Goal: Check status: Check status

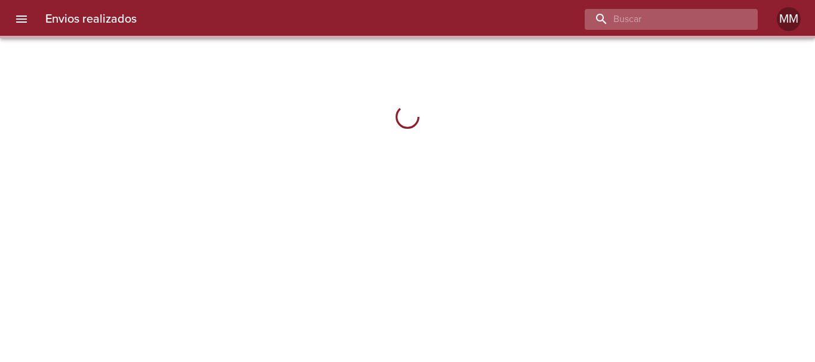
click at [709, 18] on input "buscar" at bounding box center [661, 19] width 153 height 21
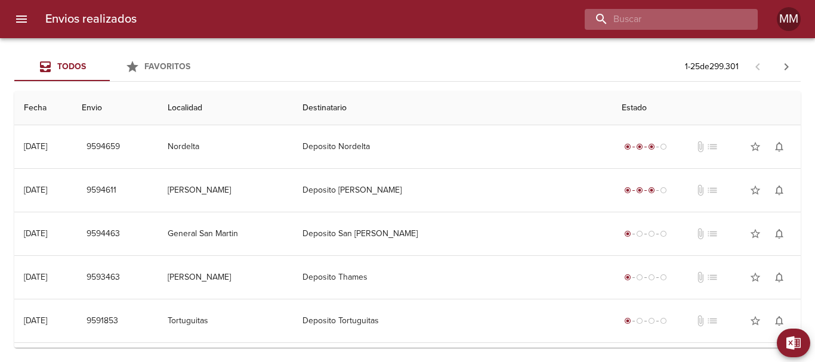
paste input "[PERSON_NAME] ML"
type input "[PERSON_NAME] ML"
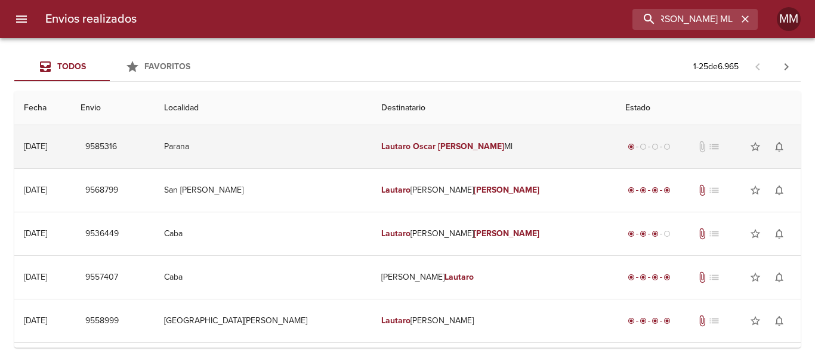
scroll to position [0, 0]
click at [507, 150] on td "Lautaro [PERSON_NAME] [PERSON_NAME]" at bounding box center [494, 146] width 244 height 43
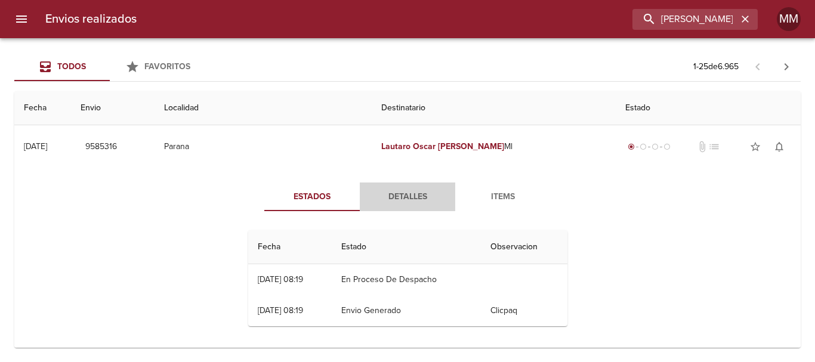
click at [385, 192] on span "Detalles" at bounding box center [407, 197] width 81 height 15
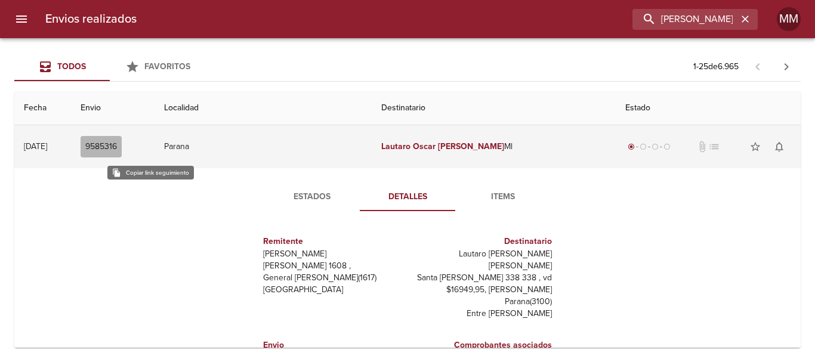
click at [117, 143] on span "9585316" at bounding box center [101, 147] width 32 height 15
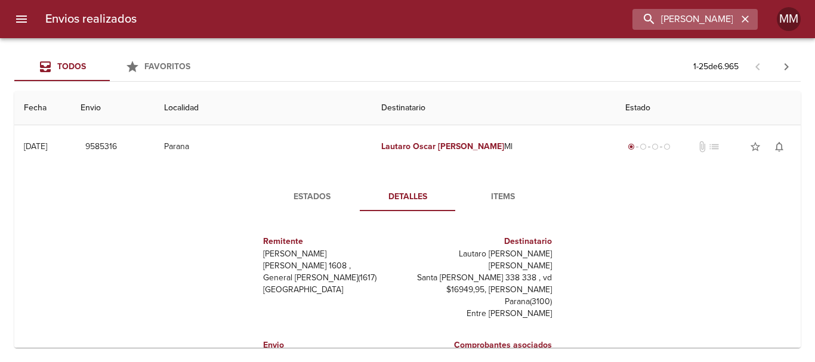
click at [751, 19] on icon "button" at bounding box center [745, 19] width 12 height 12
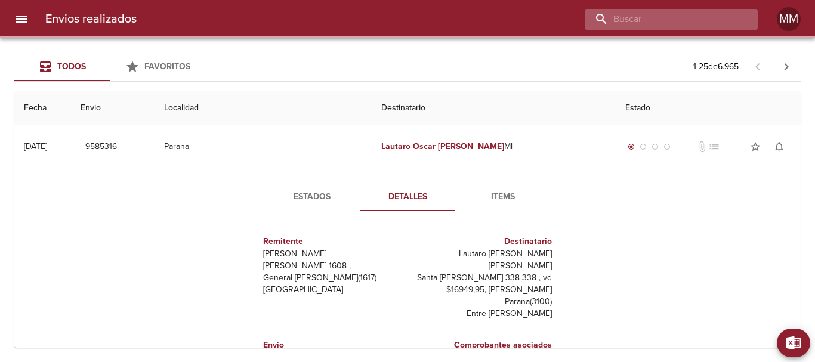
click at [730, 17] on input "buscar" at bounding box center [661, 19] width 153 height 21
paste input "[PERSON_NAME] [PERSON_NAME]"
type input "[PERSON_NAME] [PERSON_NAME]"
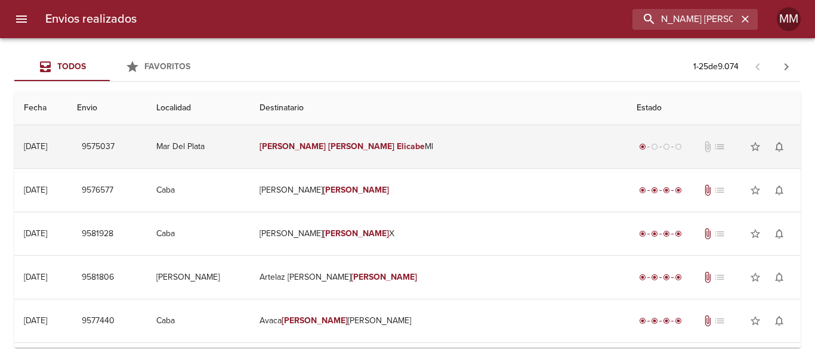
scroll to position [0, 0]
click at [532, 152] on td "[PERSON_NAME] [PERSON_NAME]" at bounding box center [438, 146] width 377 height 43
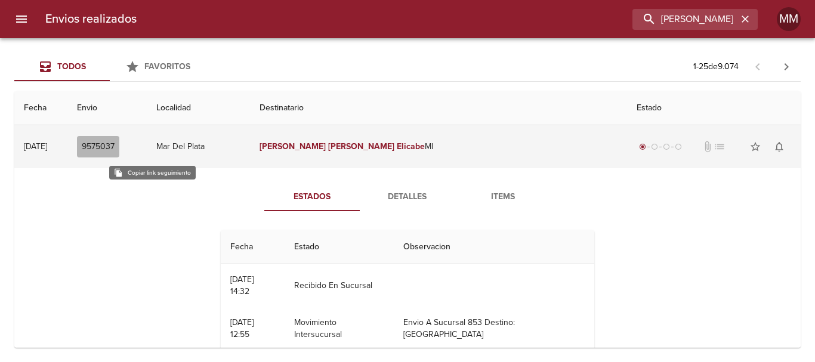
click at [115, 144] on span "9575037" at bounding box center [98, 147] width 33 height 15
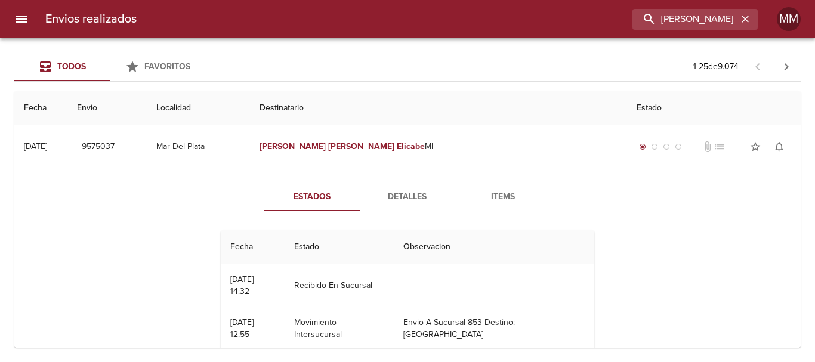
click at [415, 202] on span "Detalles" at bounding box center [407, 197] width 81 height 15
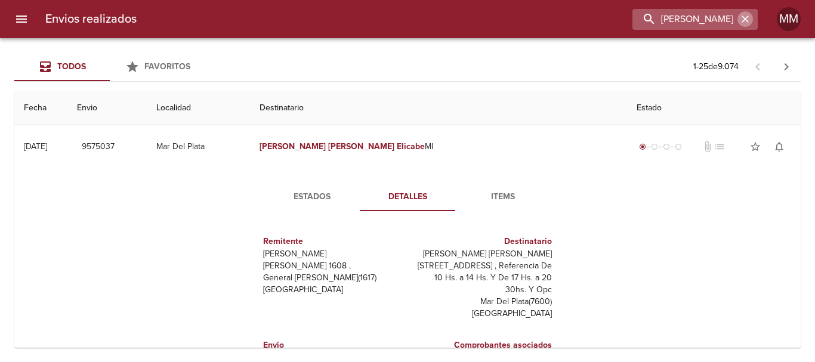
click at [749, 19] on icon "button" at bounding box center [745, 19] width 12 height 12
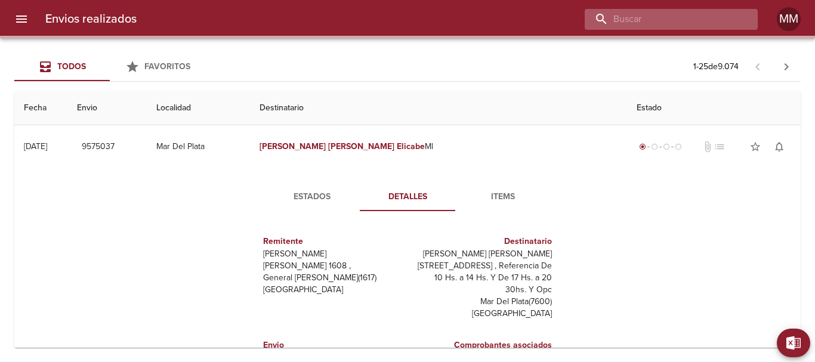
click at [681, 18] on input "buscar" at bounding box center [661, 19] width 153 height 21
paste input "[PERSON_NAME] ML"
type input "[PERSON_NAME] ML"
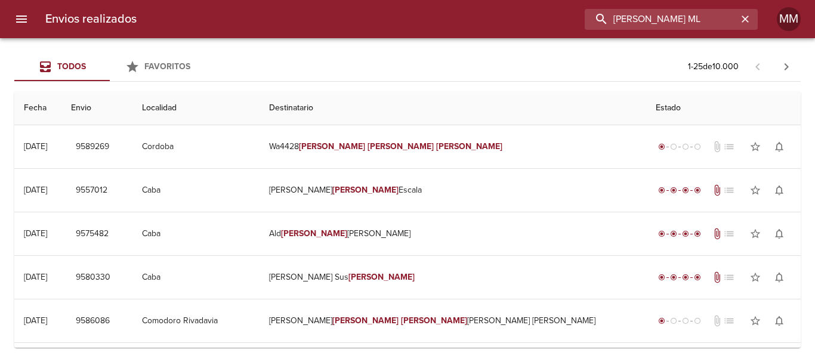
scroll to position [0, 0]
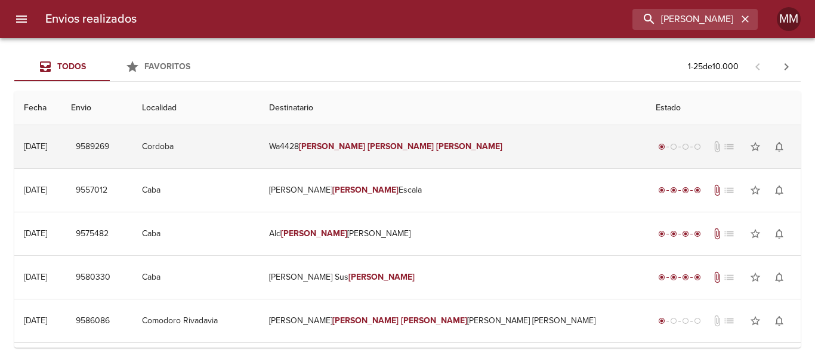
click at [260, 155] on td "Cordoba" at bounding box center [195, 146] width 127 height 43
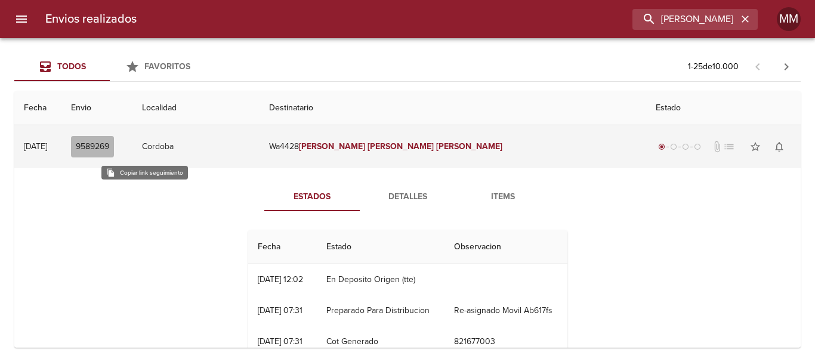
click at [109, 142] on span "9589269" at bounding box center [92, 147] width 33 height 15
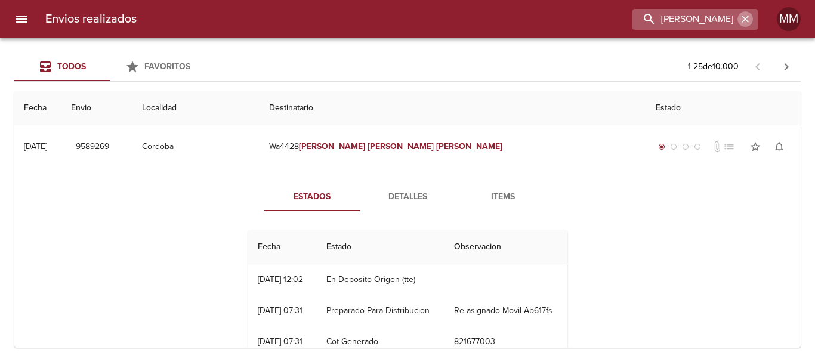
click at [747, 21] on icon "button" at bounding box center [745, 19] width 7 height 7
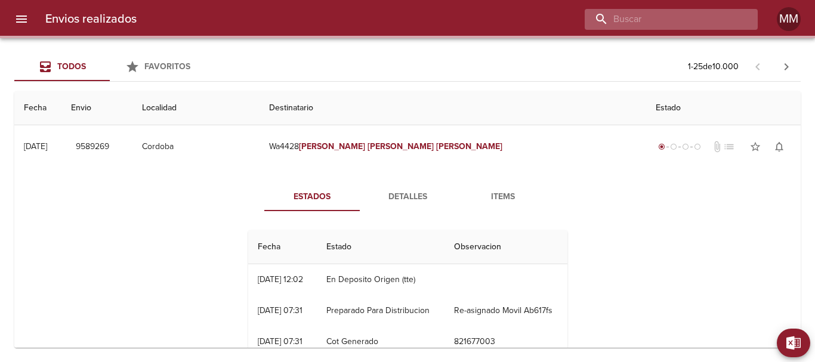
click at [717, 22] on input "buscar" at bounding box center [661, 19] width 153 height 21
paste input "9562005"
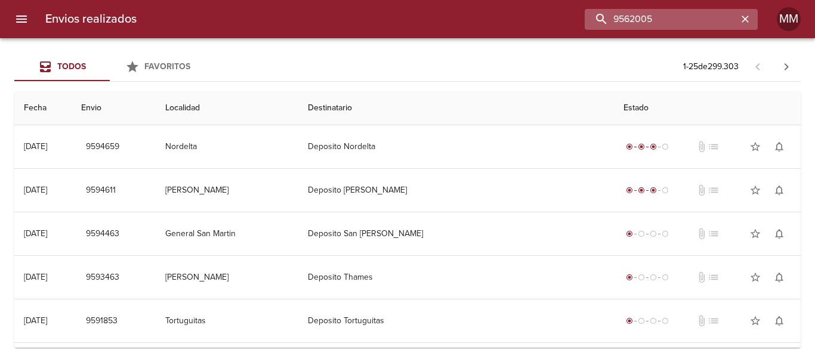
click at [676, 23] on input "9562005" at bounding box center [661, 19] width 153 height 21
click at [673, 22] on input "9562005" at bounding box center [661, 19] width 153 height 21
click at [454, 60] on div "Todos Favoritos 1 - 25 de 299.303" at bounding box center [407, 67] width 786 height 29
click at [711, 22] on input "9562005" at bounding box center [661, 19] width 153 height 21
click at [656, 19] on input "9562005" at bounding box center [661, 19] width 153 height 21
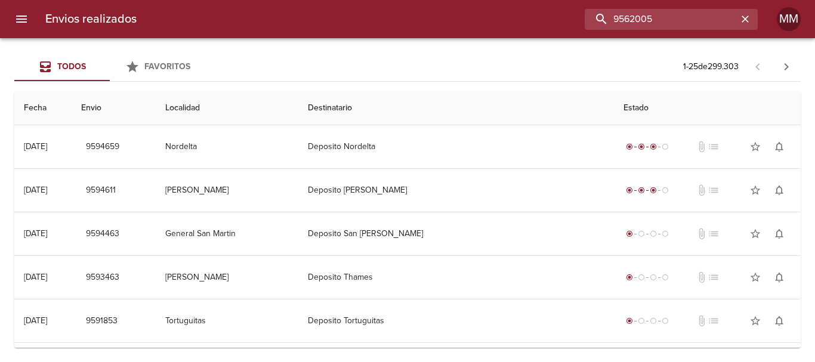
drag, startPoint x: 676, startPoint y: 25, endPoint x: 535, endPoint y: 20, distance: 140.9
click at [535, 20] on div "9562005" at bounding box center [452, 19] width 612 height 21
drag, startPoint x: 673, startPoint y: 29, endPoint x: 510, endPoint y: 28, distance: 162.9
click at [510, 28] on div "9562005" at bounding box center [452, 19] width 612 height 21
paste input "buscar"
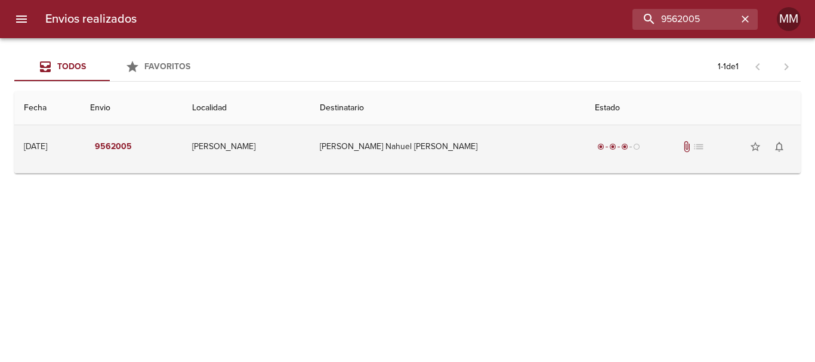
click at [442, 156] on td "[PERSON_NAME] Nahuel [PERSON_NAME]" at bounding box center [447, 146] width 274 height 43
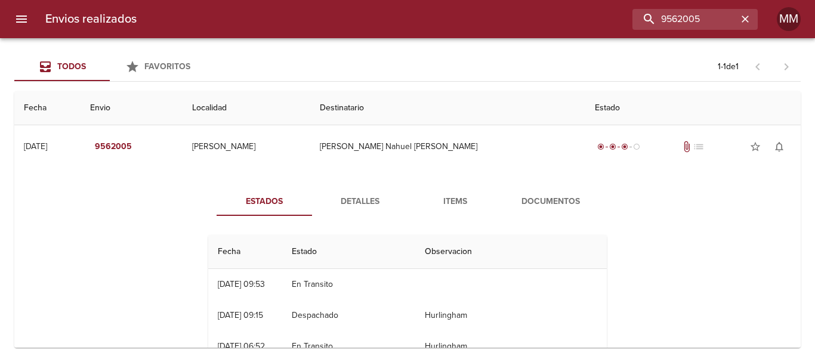
click at [365, 201] on span "Detalles" at bounding box center [359, 202] width 81 height 15
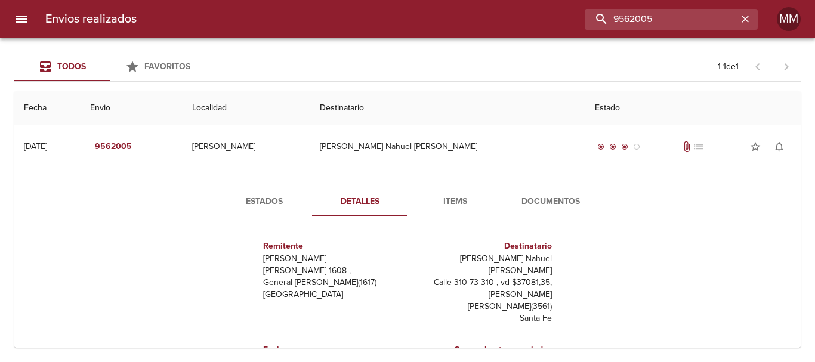
drag, startPoint x: 684, startPoint y: 32, endPoint x: 536, endPoint y: 42, distance: 148.4
click at [536, 0] on div "Envios realizados 9562005 MM Todos Favoritos 1 - 1 de 1 Fecha Envio Localidad D…" at bounding box center [407, 0] width 815 height 0
paste input "46500"
type input "9546500"
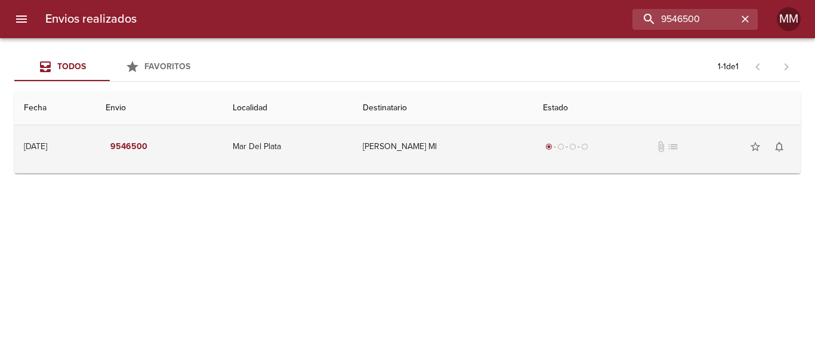
click at [508, 151] on td "[PERSON_NAME] Ml" at bounding box center [443, 146] width 180 height 43
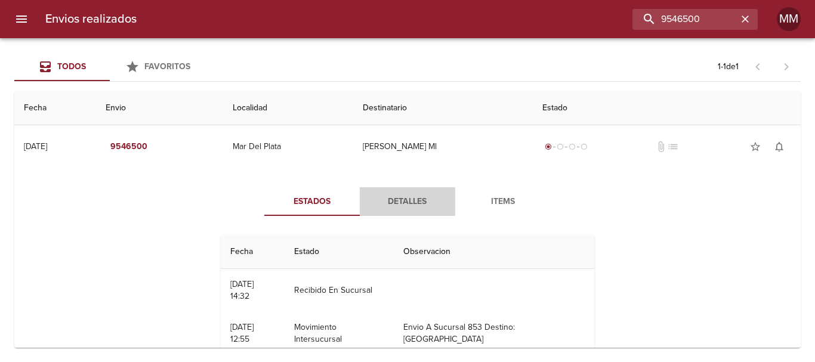
click at [408, 198] on span "Detalles" at bounding box center [407, 202] width 81 height 15
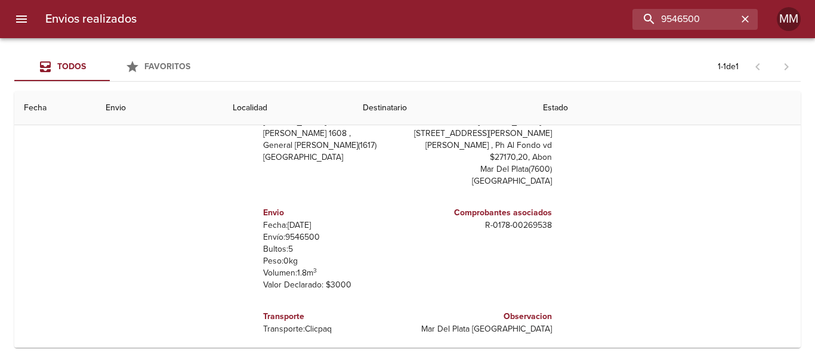
scroll to position [131, 0]
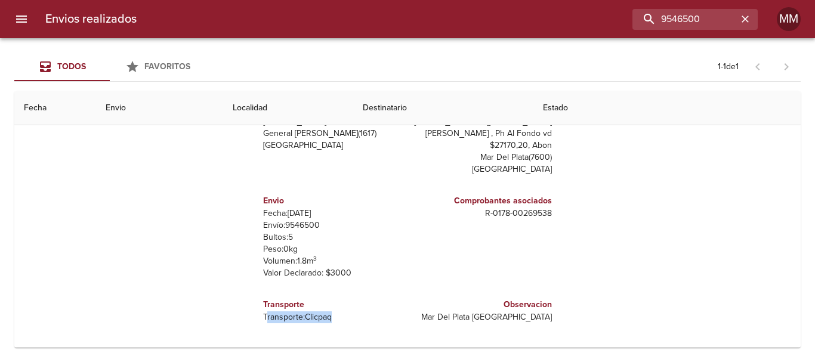
drag, startPoint x: 258, startPoint y: 319, endPoint x: 353, endPoint y: 320, distance: 94.9
click at [367, 323] on p "Transporte: Clicpaq" at bounding box center [333, 317] width 140 height 12
copy p "ransporte: Clicpaq"
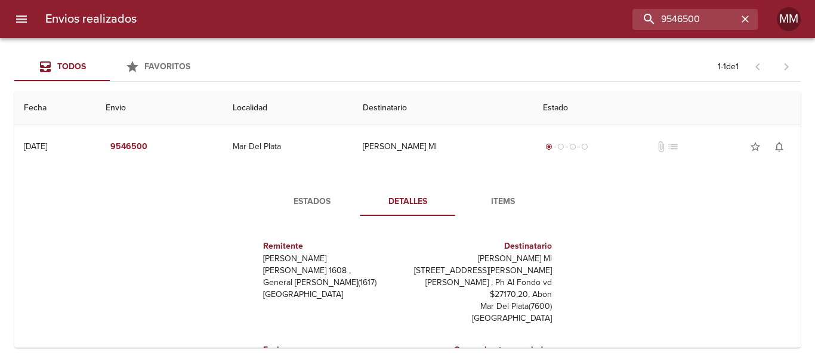
scroll to position [60, 0]
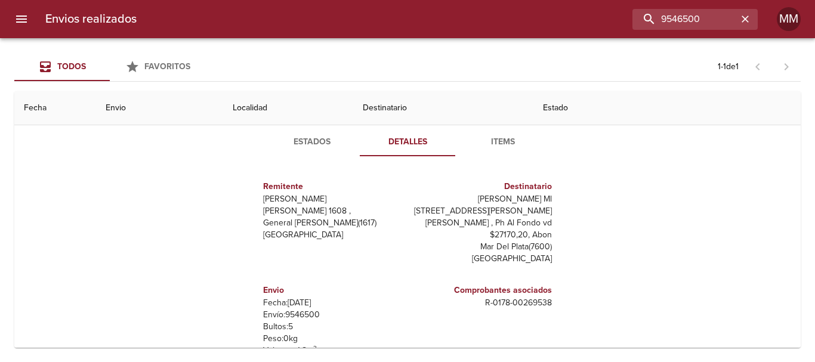
click at [311, 144] on span "Estados" at bounding box center [312, 142] width 81 height 15
